Goal: Transaction & Acquisition: Purchase product/service

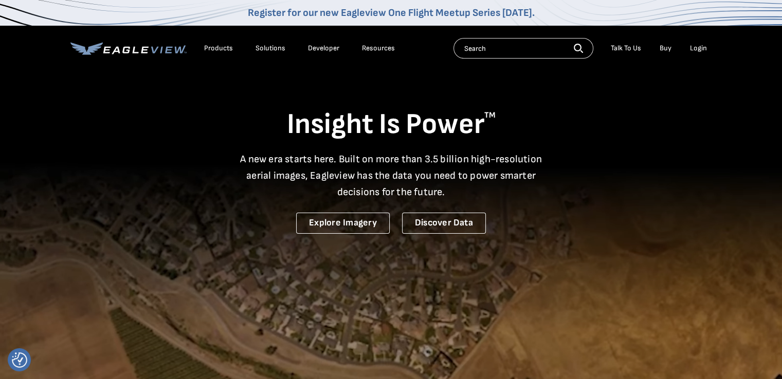
click at [693, 48] on div "Login" at bounding box center [698, 48] width 17 height 9
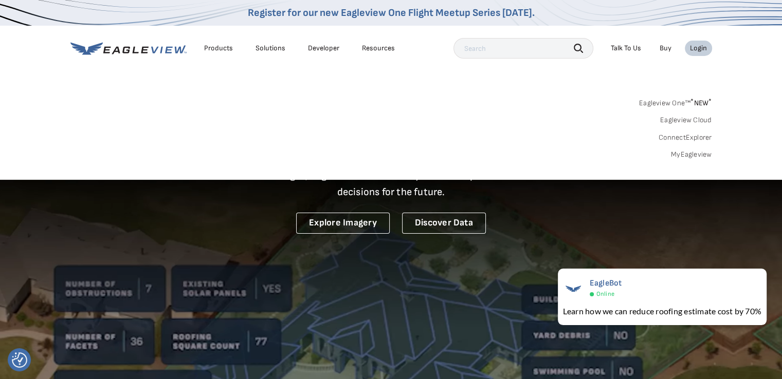
click at [688, 99] on link "Eagleview One™ * NEW *" at bounding box center [675, 102] width 73 height 12
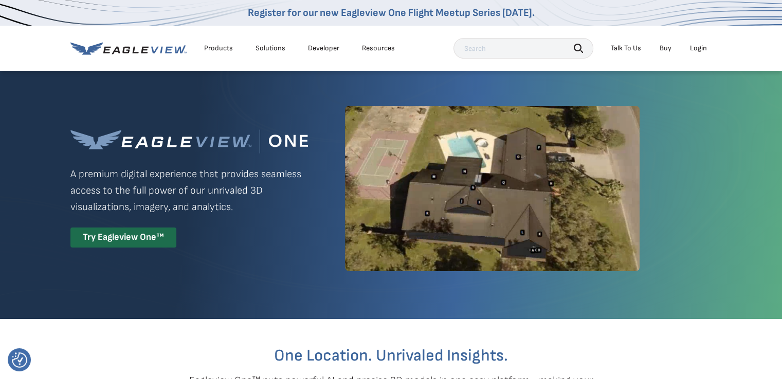
click at [697, 49] on div "Login" at bounding box center [698, 48] width 17 height 9
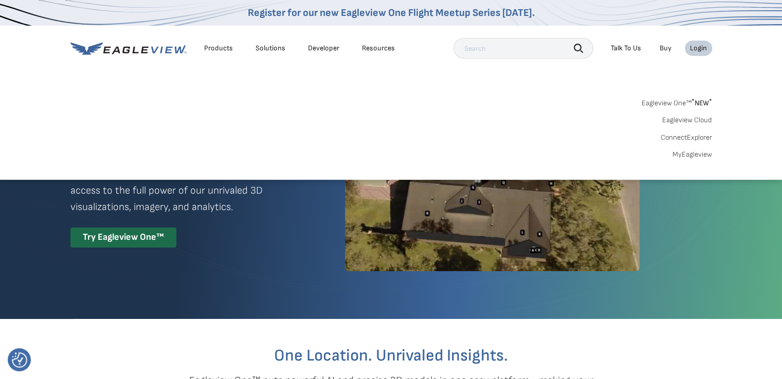
click at [473, 49] on input "text" at bounding box center [523, 48] width 140 height 21
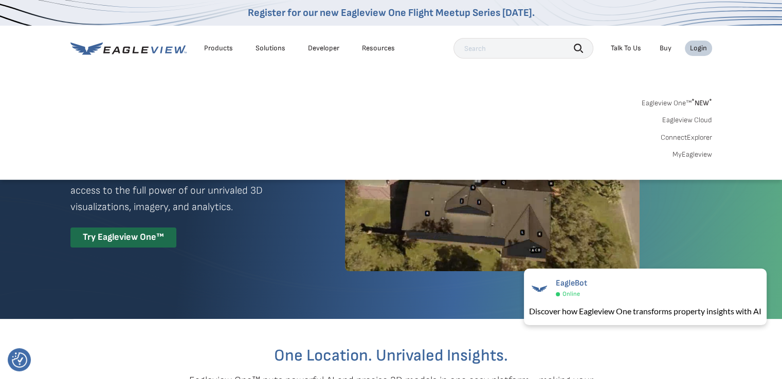
click at [677, 151] on link "MyEagleview" at bounding box center [692, 154] width 40 height 9
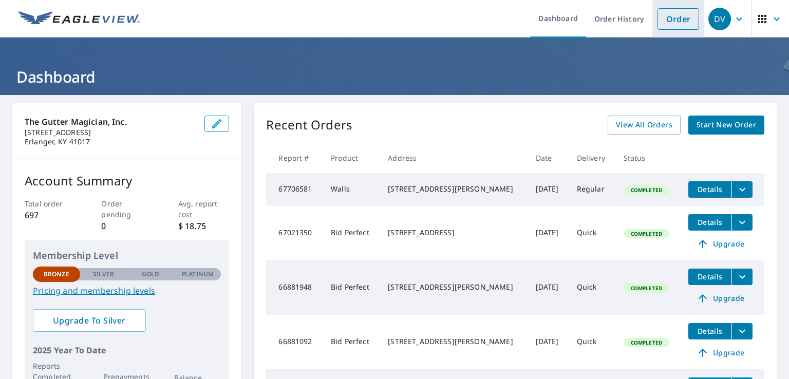
click at [659, 16] on link "Order" at bounding box center [679, 19] width 42 height 22
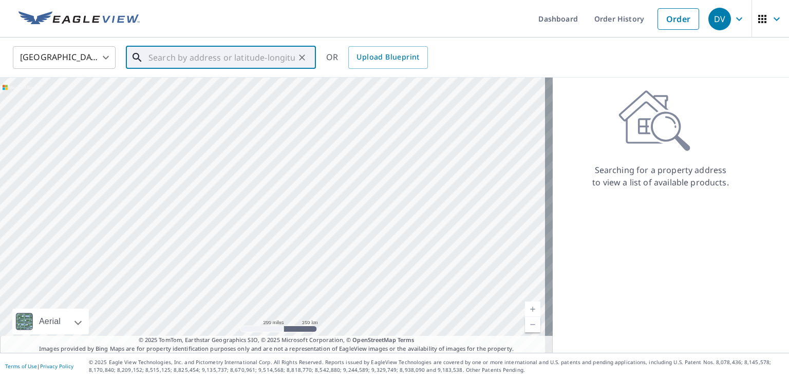
click at [158, 60] on input "text" at bounding box center [221, 57] width 146 height 29
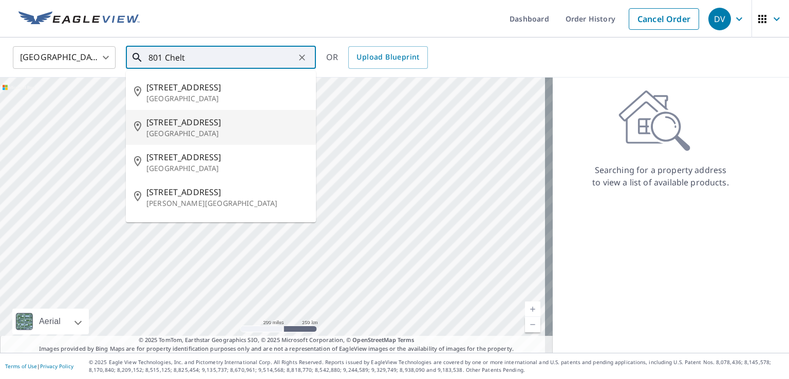
click at [183, 121] on span "801 Cheltenham Pl" at bounding box center [226, 122] width 161 height 12
type input "801 Cheltenham Pl Maineville, OH 45039"
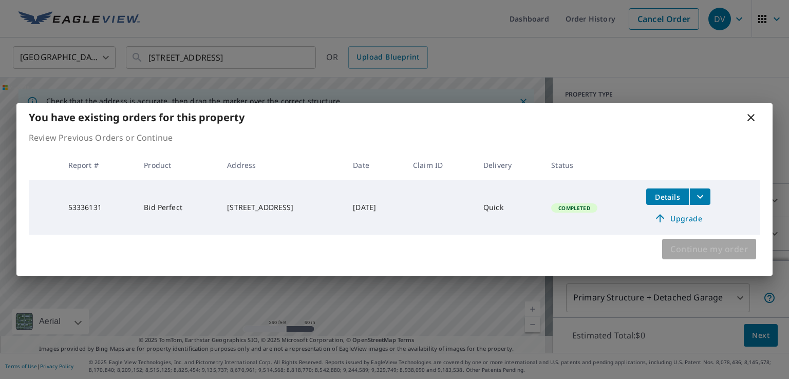
drag, startPoint x: 674, startPoint y: 249, endPoint x: 673, endPoint y: 264, distance: 14.9
click at [674, 249] on span "Continue my order" at bounding box center [710, 249] width 78 height 14
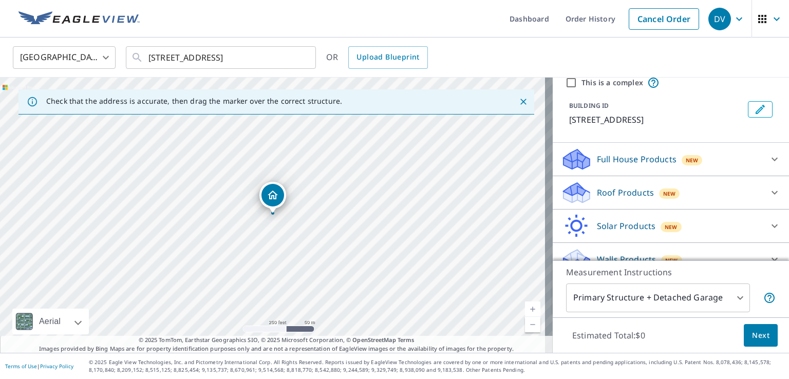
scroll to position [57, 0]
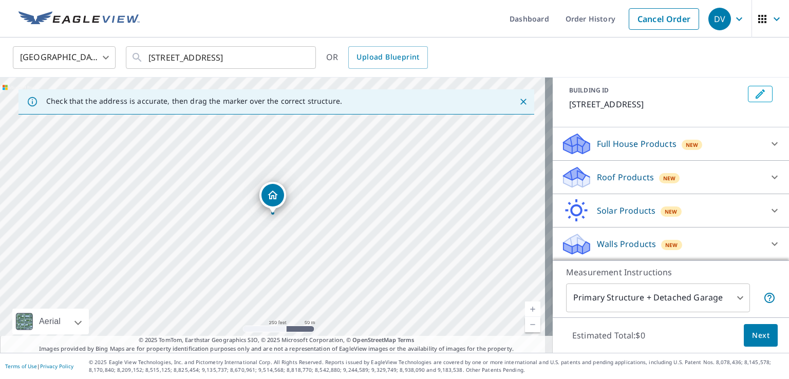
click at [624, 175] on p "Roof Products" at bounding box center [625, 177] width 57 height 12
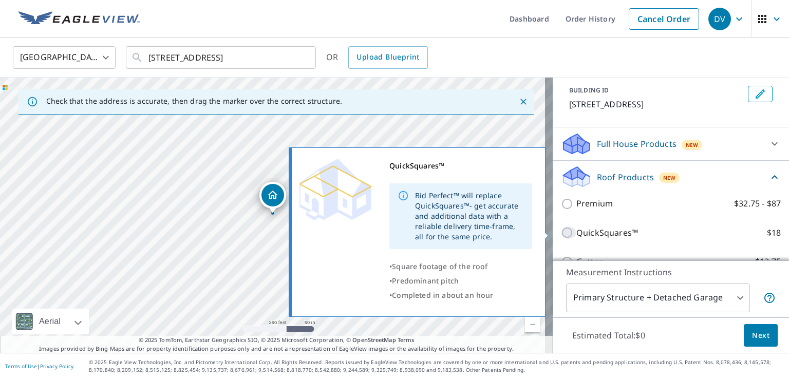
click at [561, 229] on input "QuickSquares™ $18" at bounding box center [568, 233] width 15 height 12
checkbox input "true"
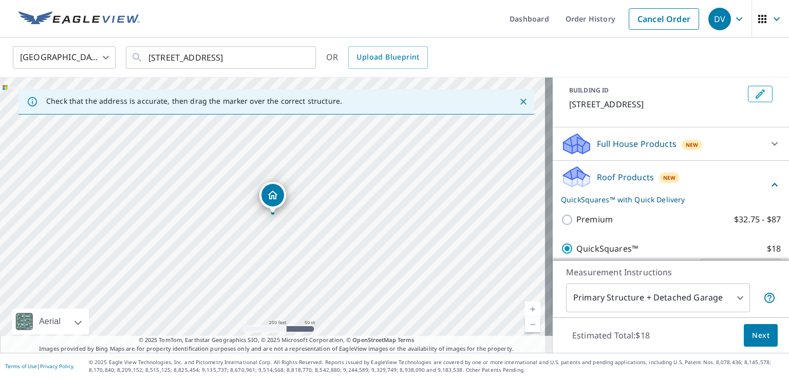
click at [631, 295] on body "DV DV Dashboard Order History Cancel Order DV United States US ​ 801 Cheltenham…" at bounding box center [394, 189] width 789 height 379
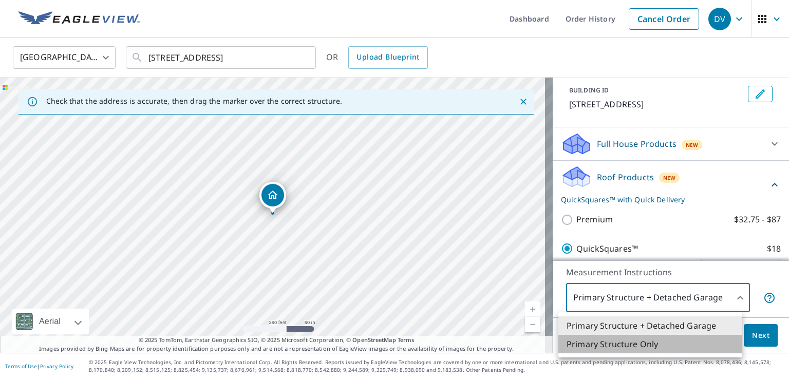
click at [645, 340] on li "Primary Structure Only" at bounding box center [651, 344] width 184 height 18
type input "2"
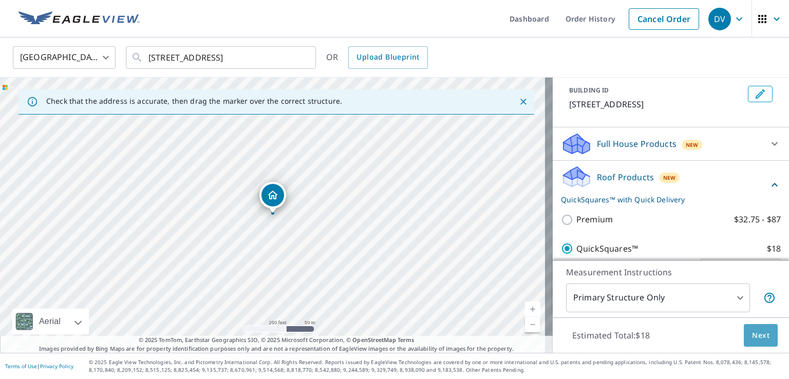
click at [744, 335] on button "Next" at bounding box center [761, 335] width 34 height 23
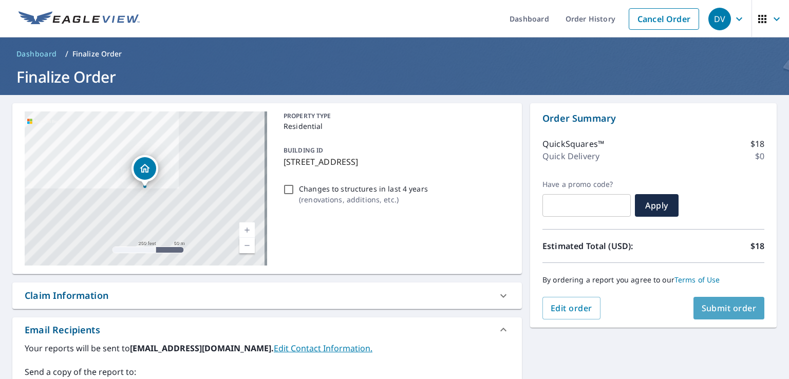
click at [724, 306] on span "Submit order" at bounding box center [729, 308] width 55 height 11
